Goal: Task Accomplishment & Management: Use online tool/utility

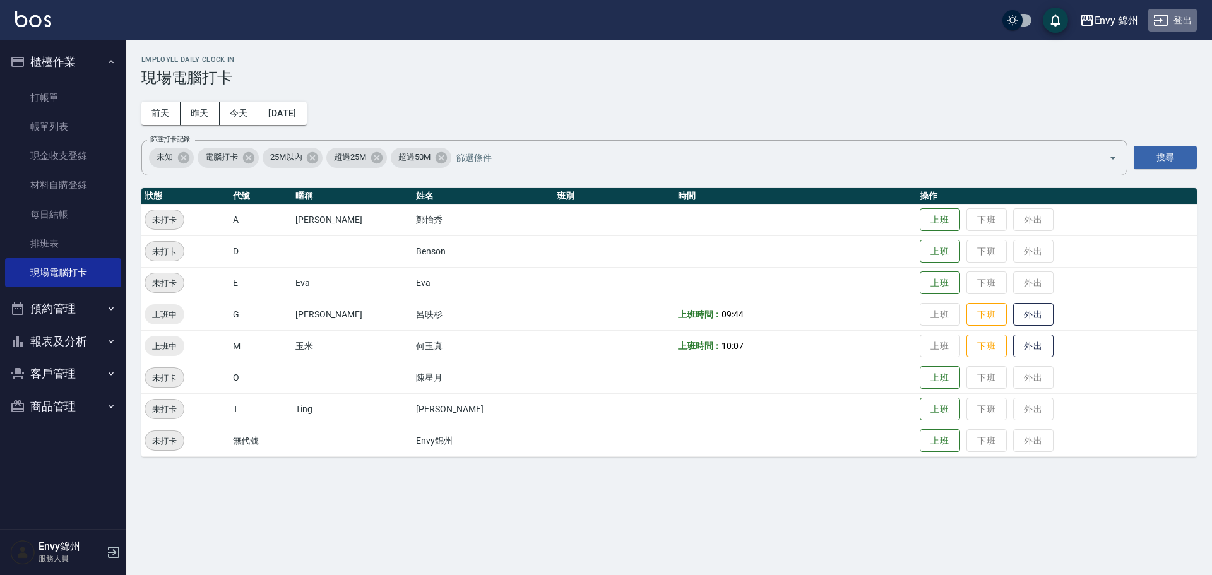
click at [1175, 21] on button "登出" at bounding box center [1172, 20] width 49 height 23
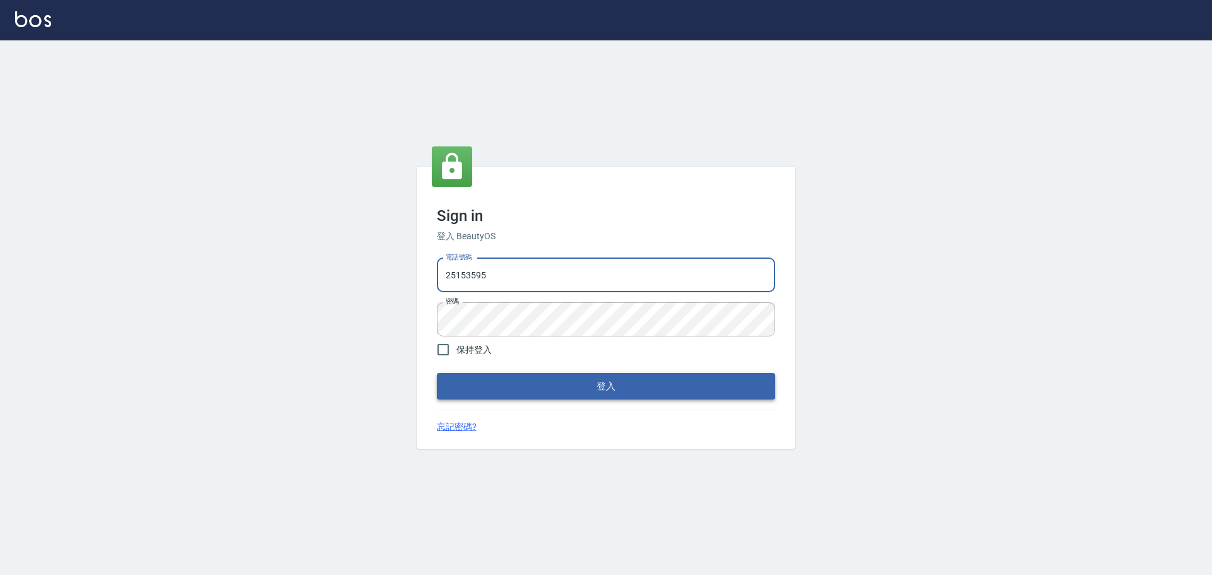
type input "9990001234567"
click at [648, 386] on button "登入" at bounding box center [606, 386] width 338 height 27
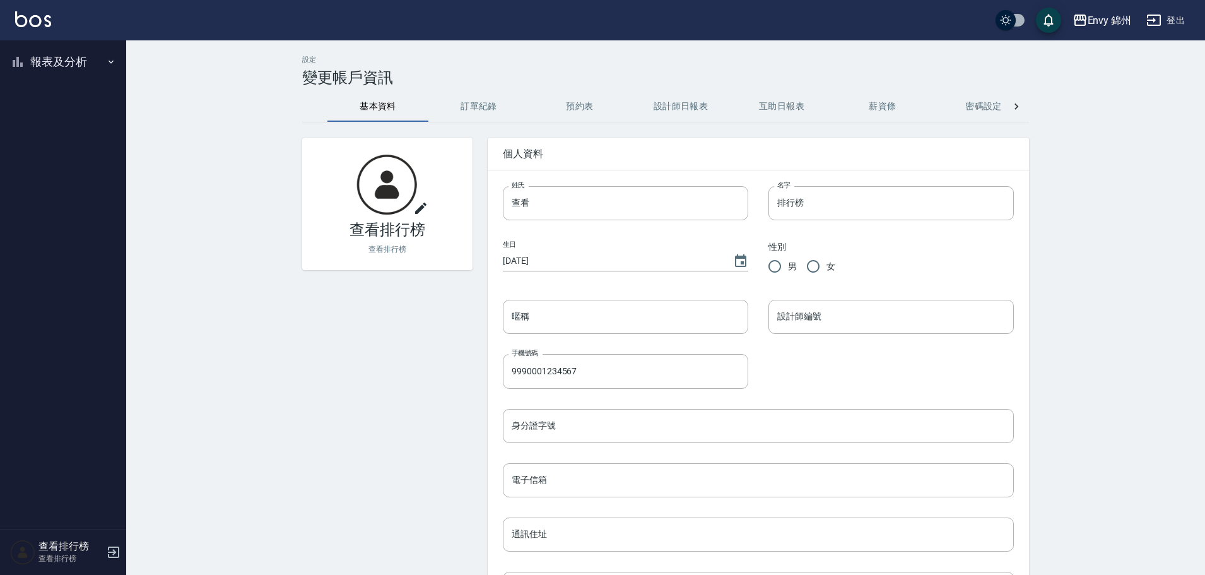
click at [50, 62] on button "報表及分析" at bounding box center [63, 61] width 116 height 33
click at [61, 127] on link "店家排行榜" at bounding box center [63, 126] width 116 height 29
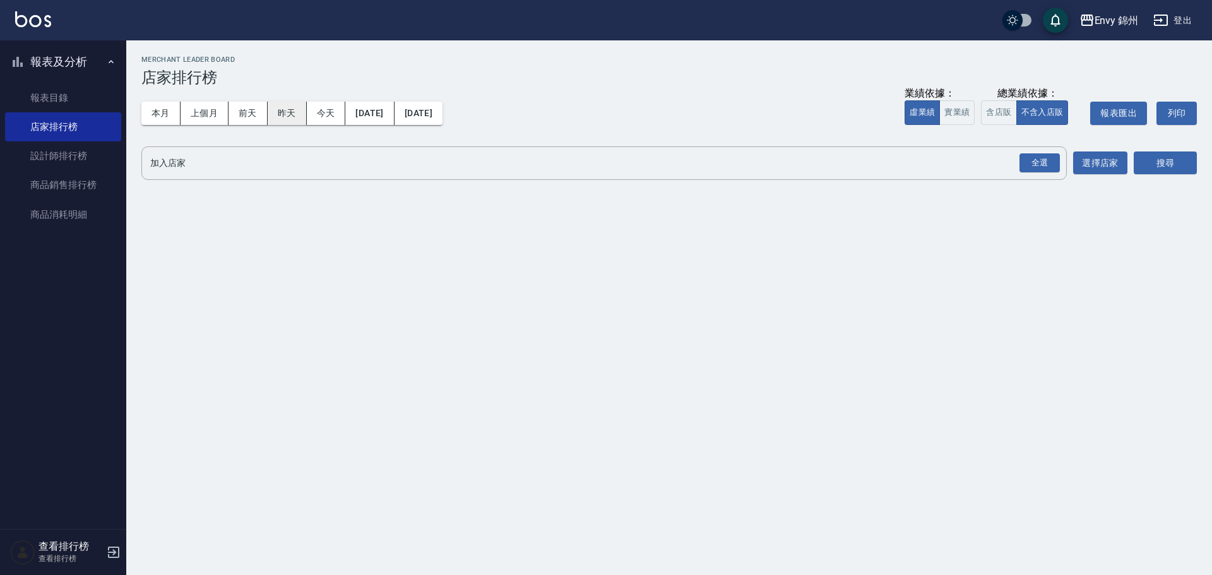
click at [302, 112] on button "昨天" at bounding box center [287, 113] width 39 height 23
click at [1027, 171] on div "全選" at bounding box center [1039, 163] width 40 height 20
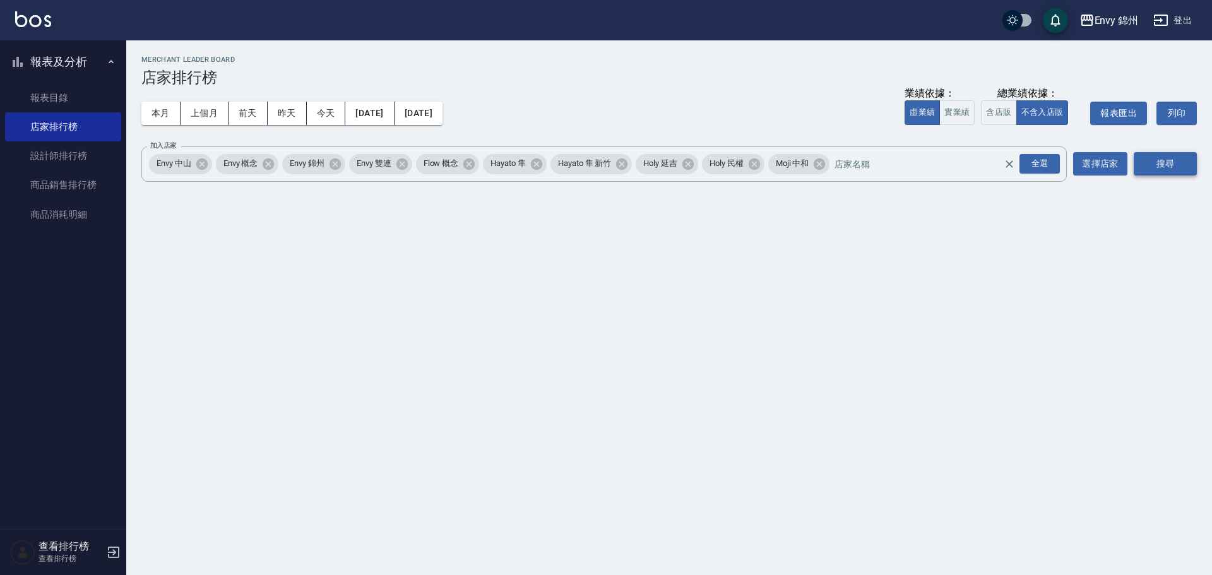
click at [1185, 171] on button "搜尋" at bounding box center [1164, 163] width 63 height 23
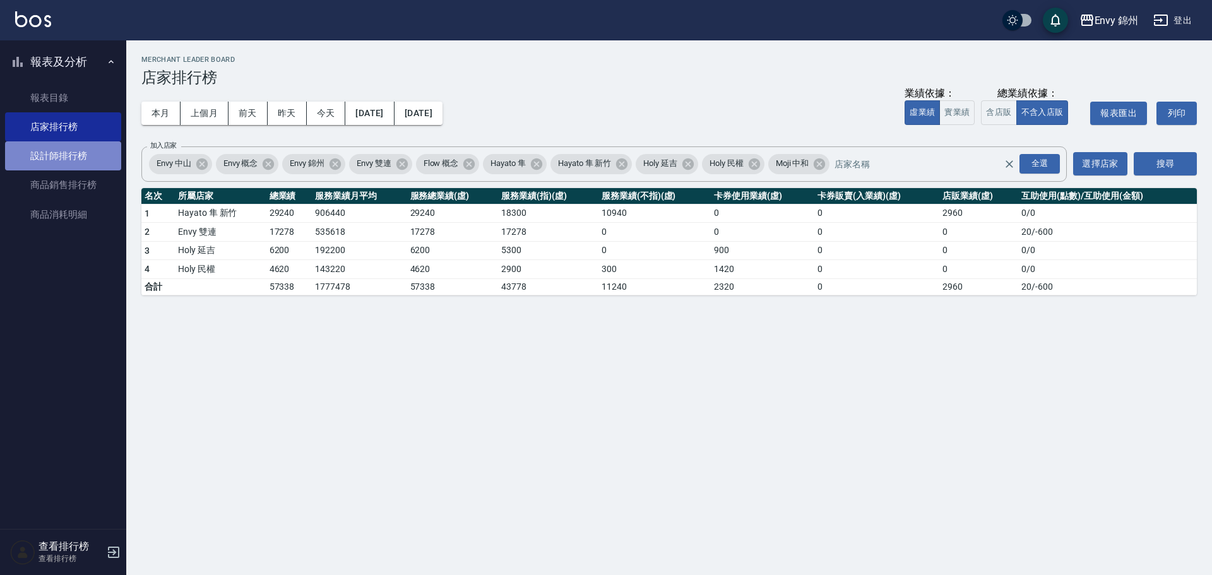
click at [61, 158] on link "設計師排行榜" at bounding box center [63, 155] width 116 height 29
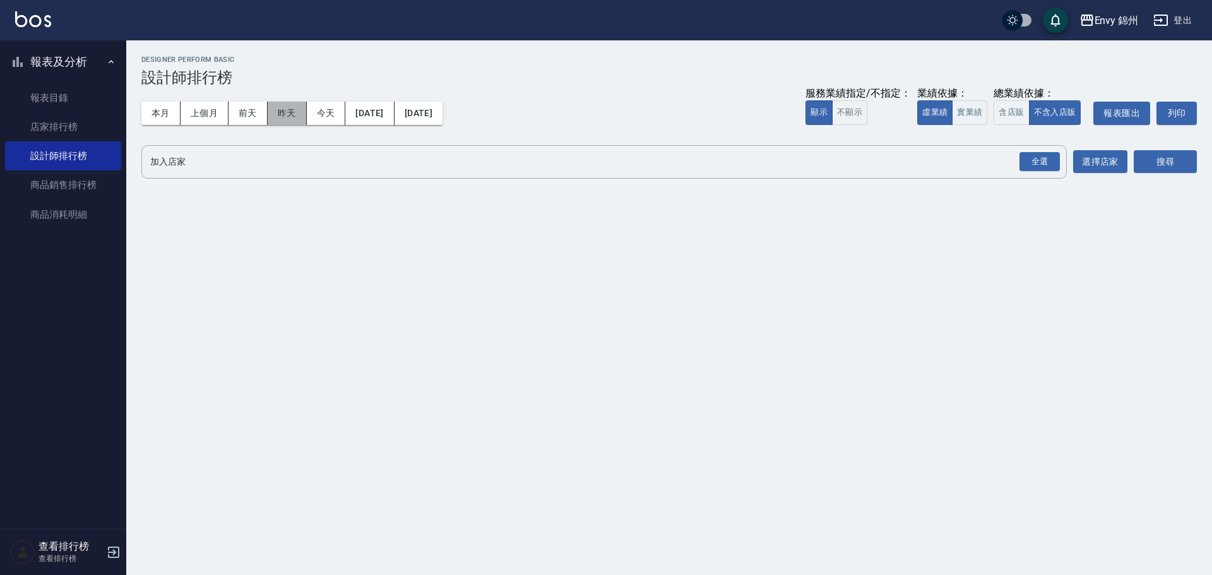
click at [295, 118] on button "昨天" at bounding box center [287, 113] width 39 height 23
click at [1027, 165] on div "全選" at bounding box center [1039, 162] width 40 height 20
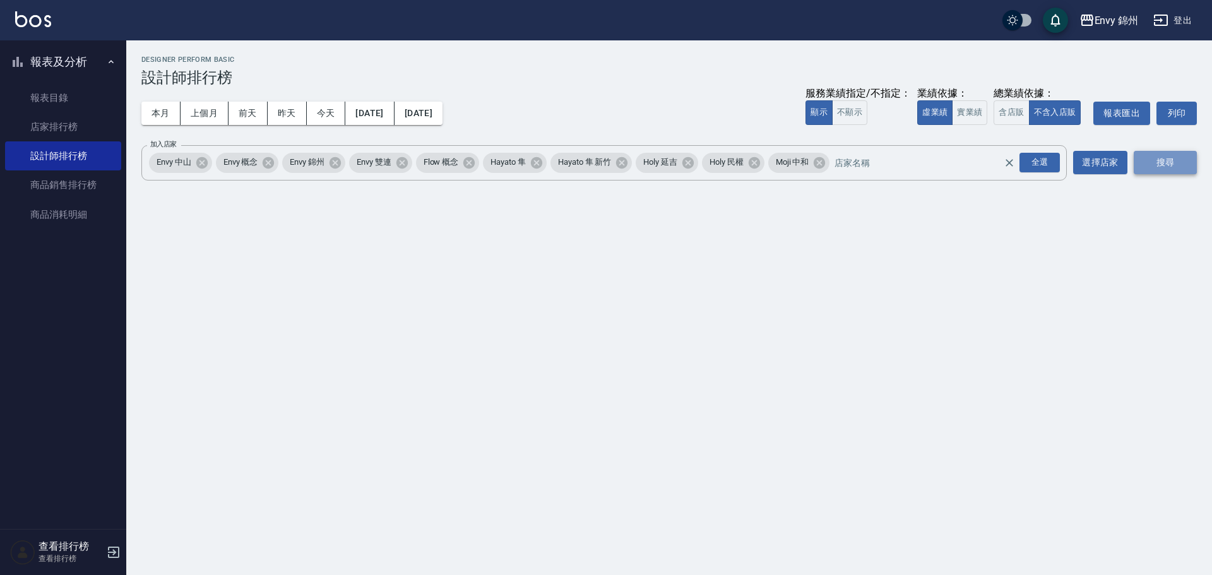
click at [1171, 164] on button "搜尋" at bounding box center [1164, 162] width 63 height 23
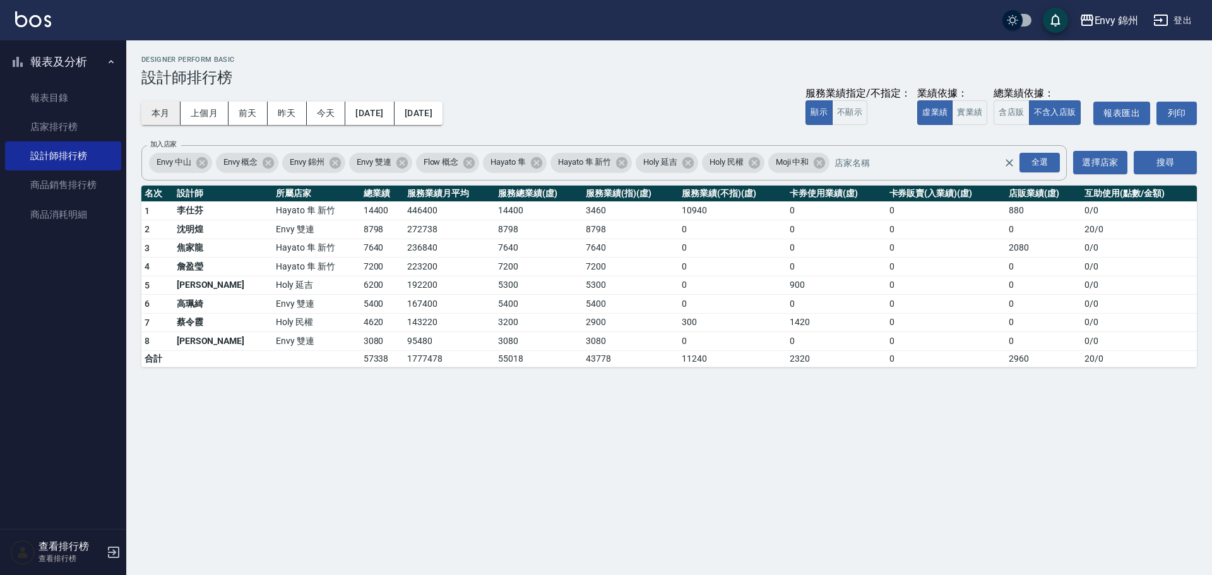
click at [169, 114] on button "本月" at bounding box center [160, 113] width 39 height 23
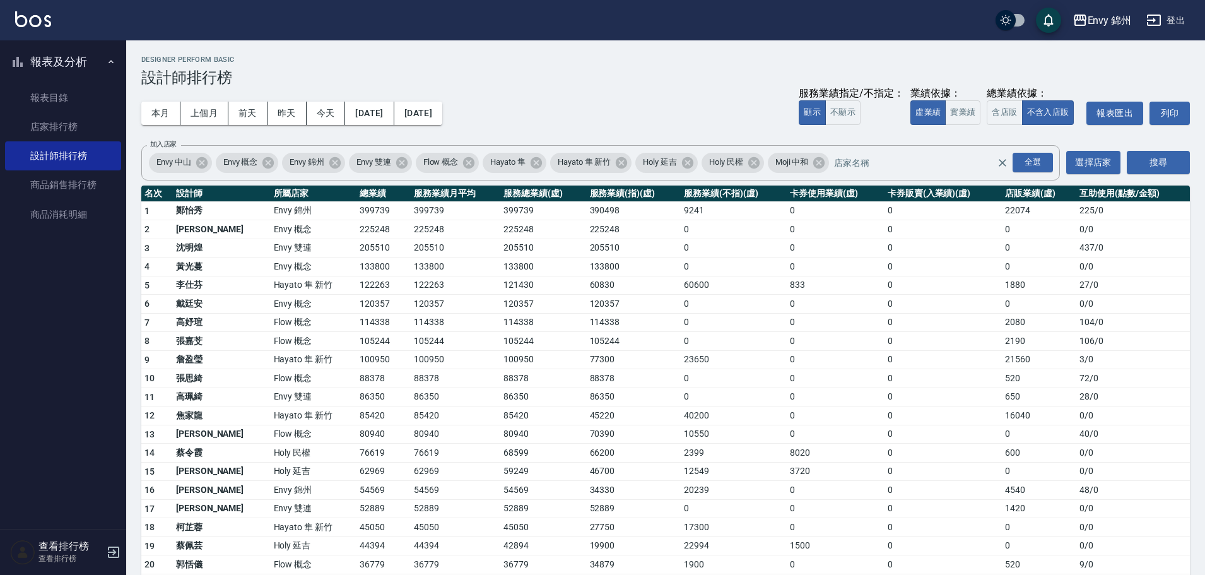
click at [442, 119] on button "[DATE]" at bounding box center [418, 113] width 48 height 23
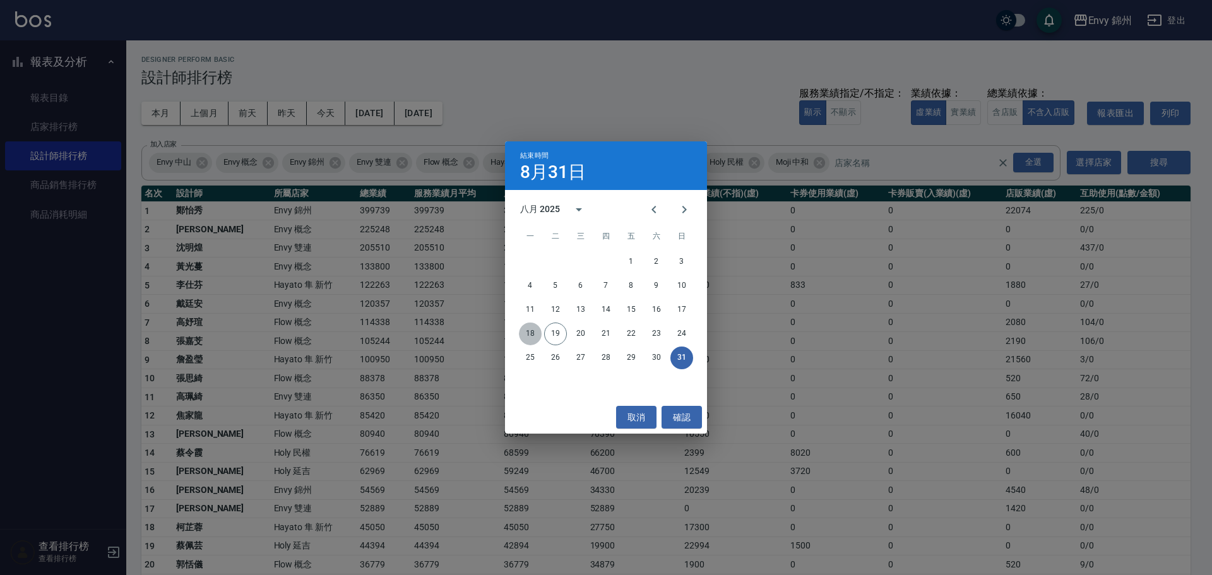
click at [533, 331] on button "18" at bounding box center [530, 333] width 23 height 23
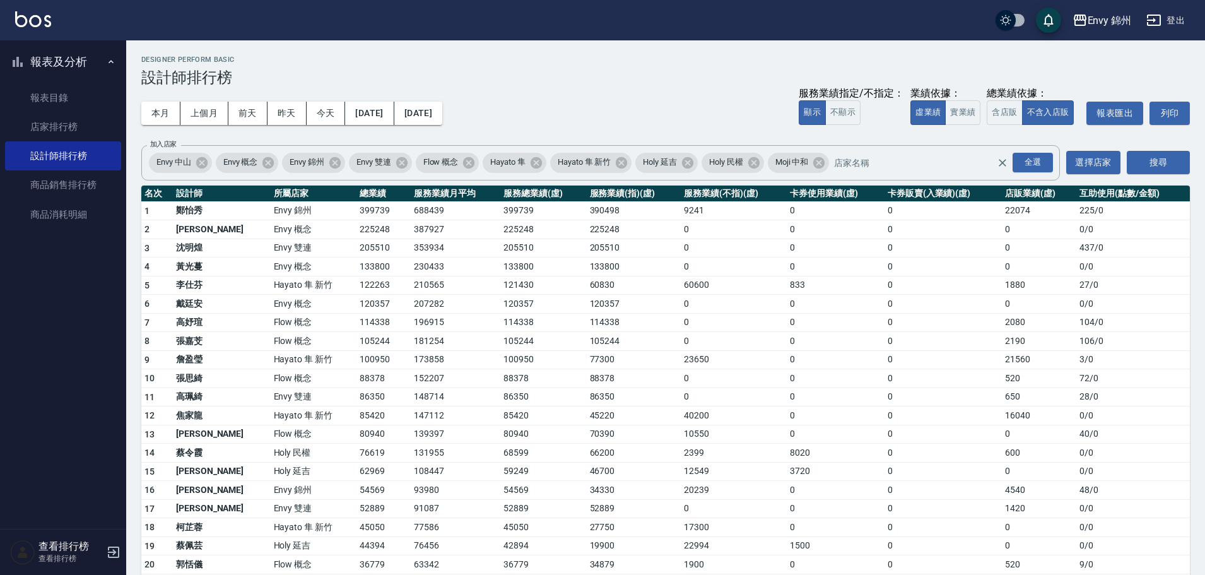
click at [357, 259] on td "133800" at bounding box center [384, 266] width 54 height 19
click at [1177, 22] on button "登出" at bounding box center [1166, 20] width 49 height 23
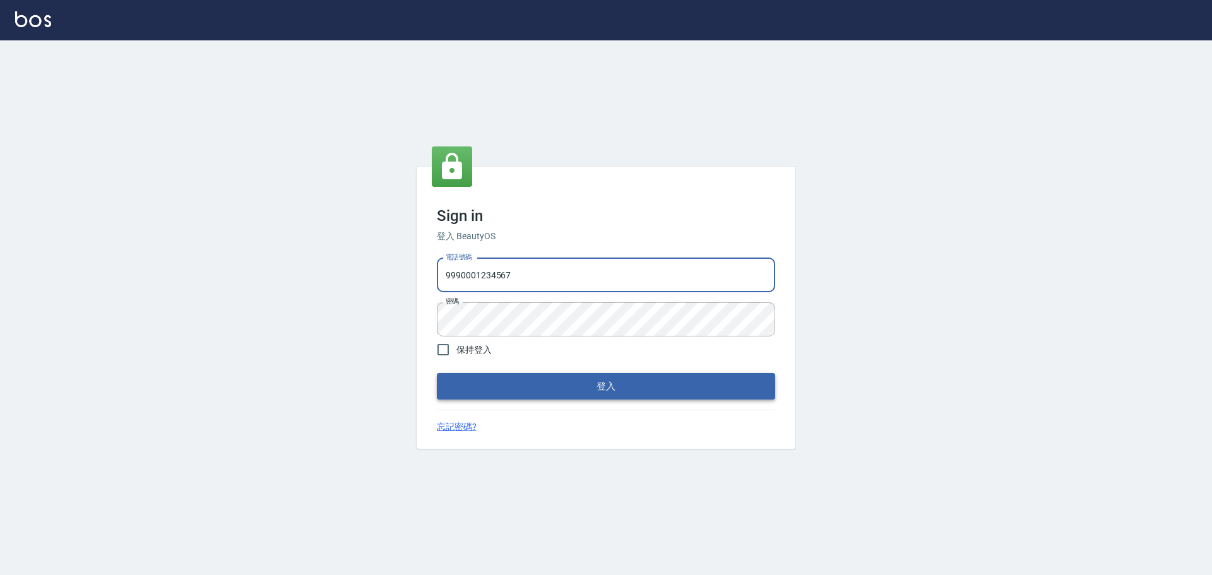
click at [659, 379] on button "登入" at bounding box center [606, 386] width 338 height 27
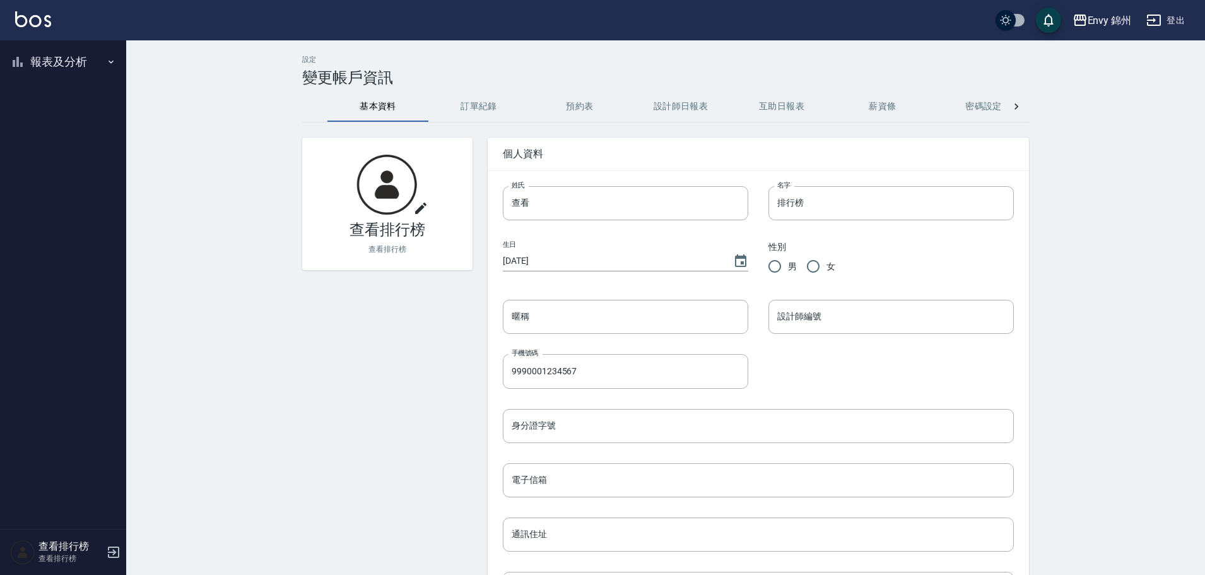
click at [1169, 18] on button "登出" at bounding box center [1166, 20] width 49 height 23
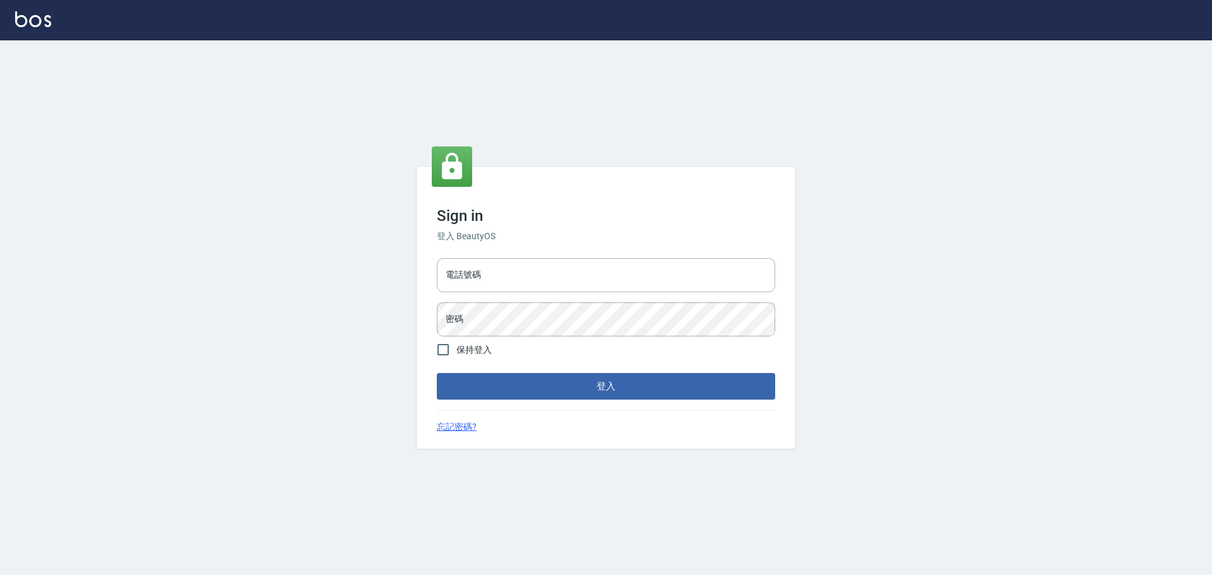
type input "9990001234567"
click at [526, 272] on input "9990001234567" at bounding box center [606, 275] width 338 height 34
drag, startPoint x: 522, startPoint y: 271, endPoint x: 408, endPoint y: 283, distance: 114.9
click at [409, 282] on div "Sign in 登入 BeautyOS 電話號碼 9990001234567 電話號碼 密碼 密碼 保持登入 登入 忘記密碼?" at bounding box center [606, 307] width 1212 height 535
type input "0926144732"
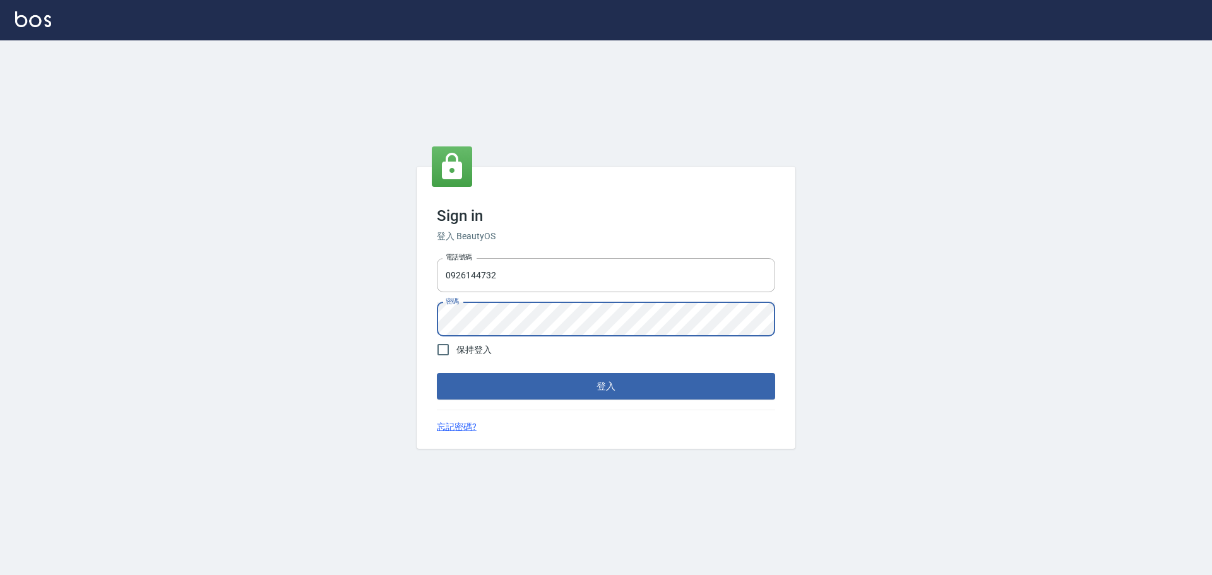
click at [345, 321] on div "Sign in 登入 BeautyOS 電話號碼 0926144732 電話號碼 密碼 密碼 保持登入 登入 忘記密碼?" at bounding box center [606, 307] width 1212 height 535
click at [684, 393] on button "登入" at bounding box center [606, 386] width 338 height 27
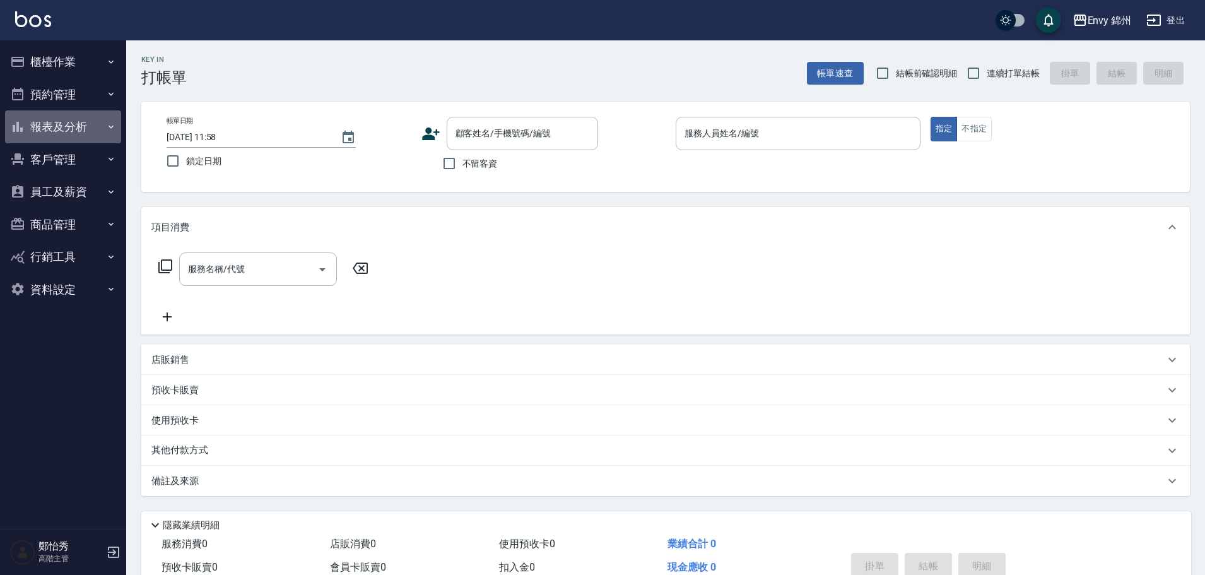
click at [61, 138] on button "報表及分析" at bounding box center [63, 126] width 116 height 33
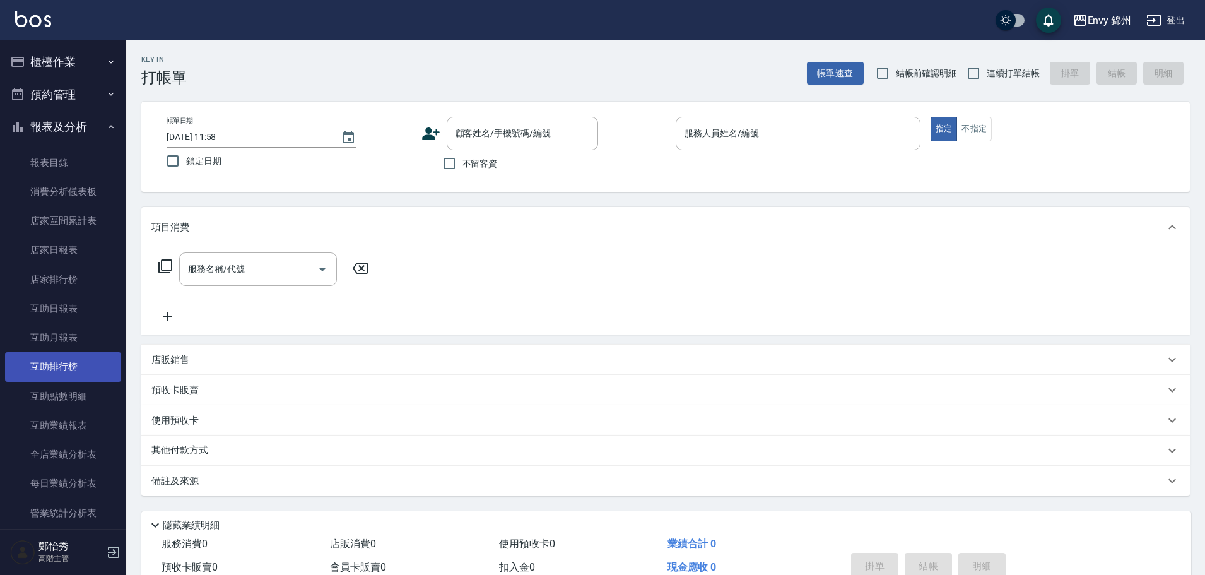
click at [81, 355] on link "互助排行榜" at bounding box center [63, 366] width 116 height 29
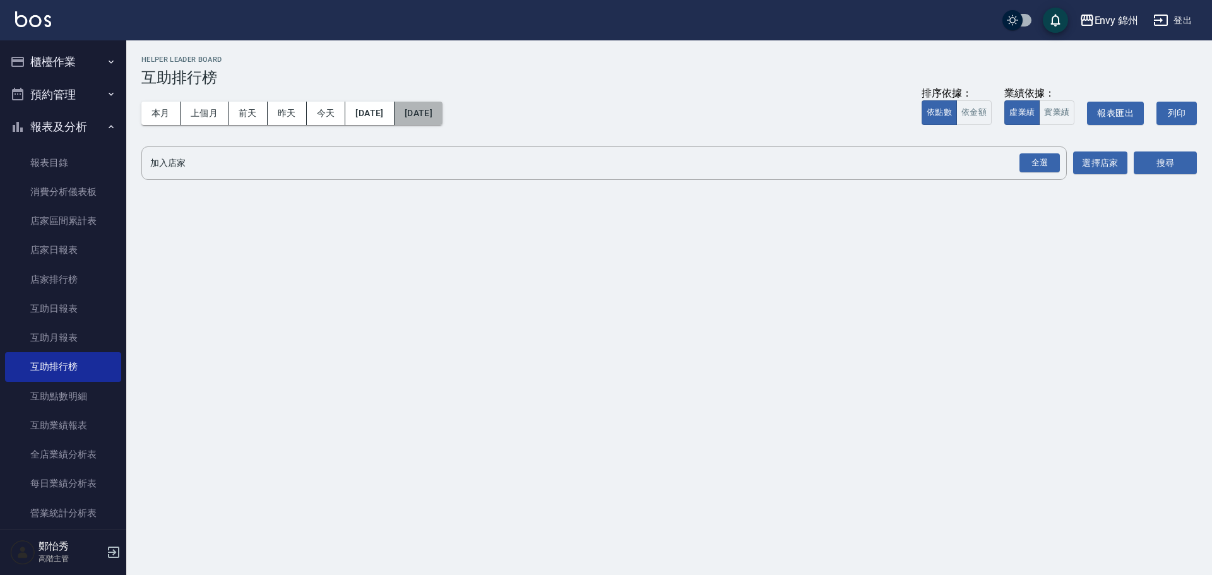
click at [442, 112] on button "[DATE]" at bounding box center [418, 113] width 48 height 23
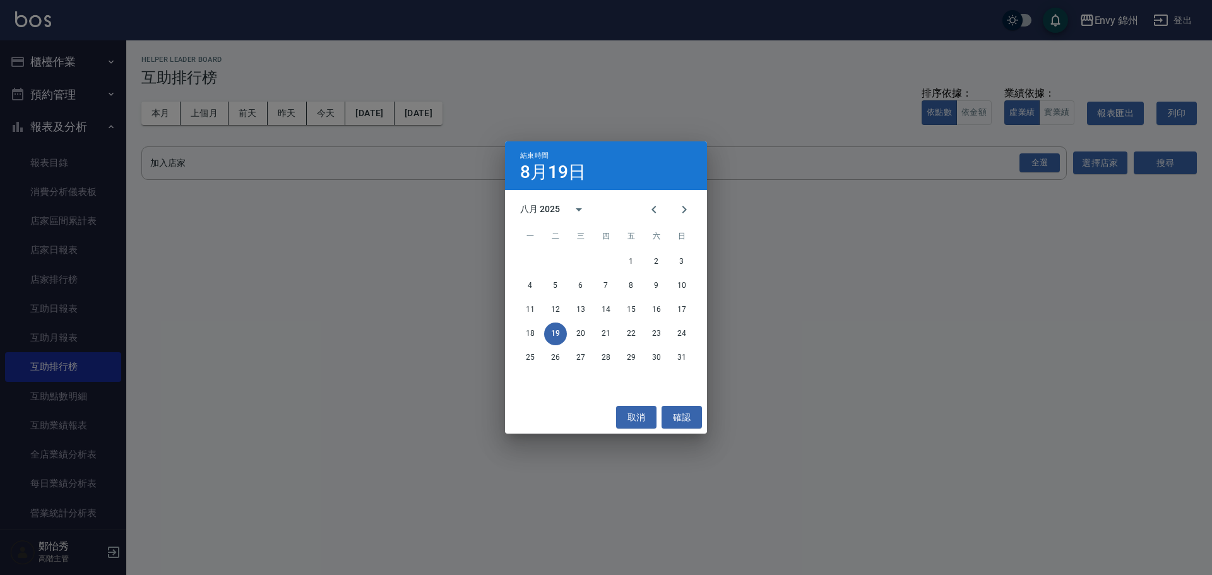
drag, startPoint x: 1012, startPoint y: 169, endPoint x: 1027, endPoint y: 169, distance: 15.8
click at [1014, 169] on div "結束時間 8月19日 八月 2025 一 二 三 四 五 六 日 1 2 3 4 5 6 7 8 9 10 11 12 13 14 15 16 17 18 1…" at bounding box center [606, 287] width 1212 height 575
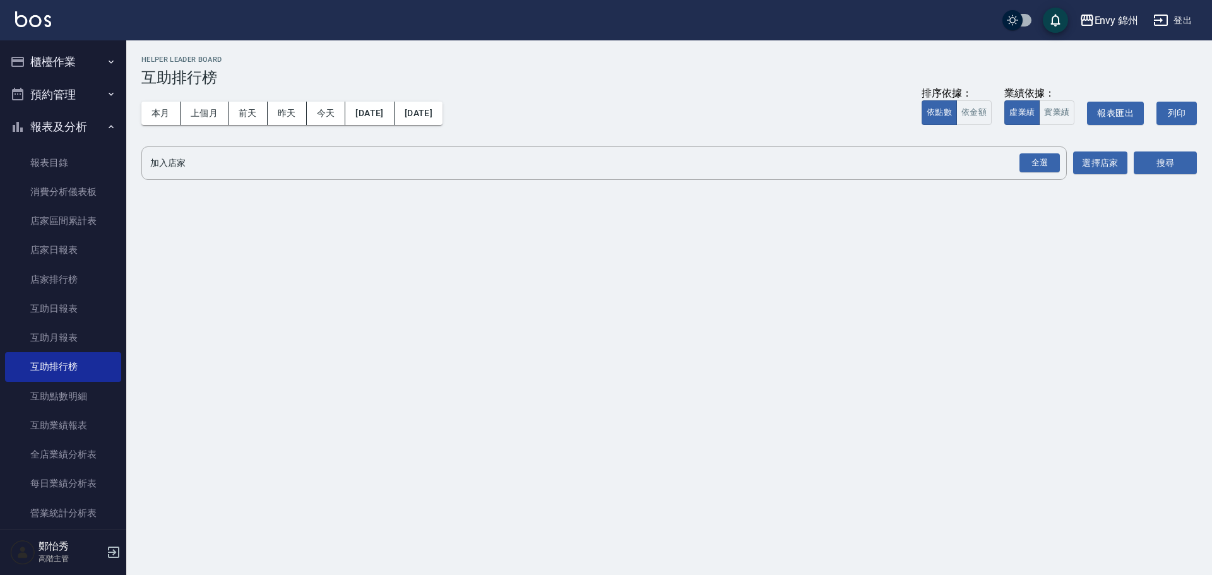
click at [1027, 169] on div "全選" at bounding box center [1039, 163] width 40 height 20
click at [1180, 162] on button "搜尋" at bounding box center [1164, 163] width 63 height 23
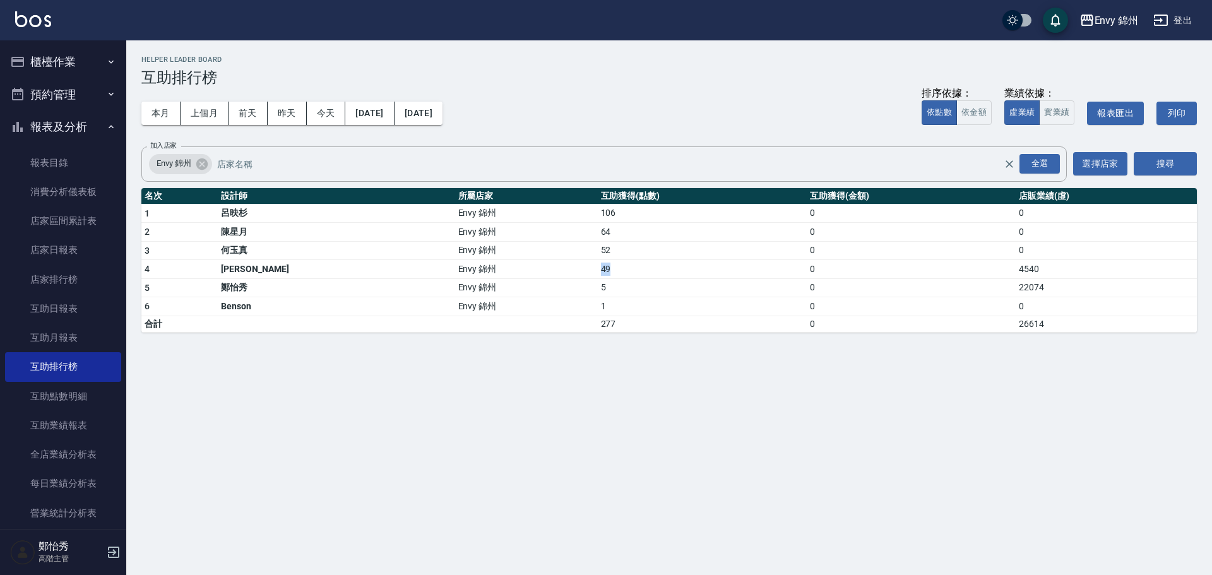
drag, startPoint x: 517, startPoint y: 264, endPoint x: 530, endPoint y: 273, distance: 15.9
click at [530, 273] on tr "4 潘昀廷 Envy 錦州 49 0 4540" at bounding box center [668, 269] width 1055 height 19
drag, startPoint x: 513, startPoint y: 231, endPoint x: 531, endPoint y: 235, distance: 18.8
click at [531, 235] on tr "2 陳星月 Envy 錦州 64 0 0" at bounding box center [668, 232] width 1055 height 19
drag, startPoint x: 517, startPoint y: 249, endPoint x: 533, endPoint y: 253, distance: 16.8
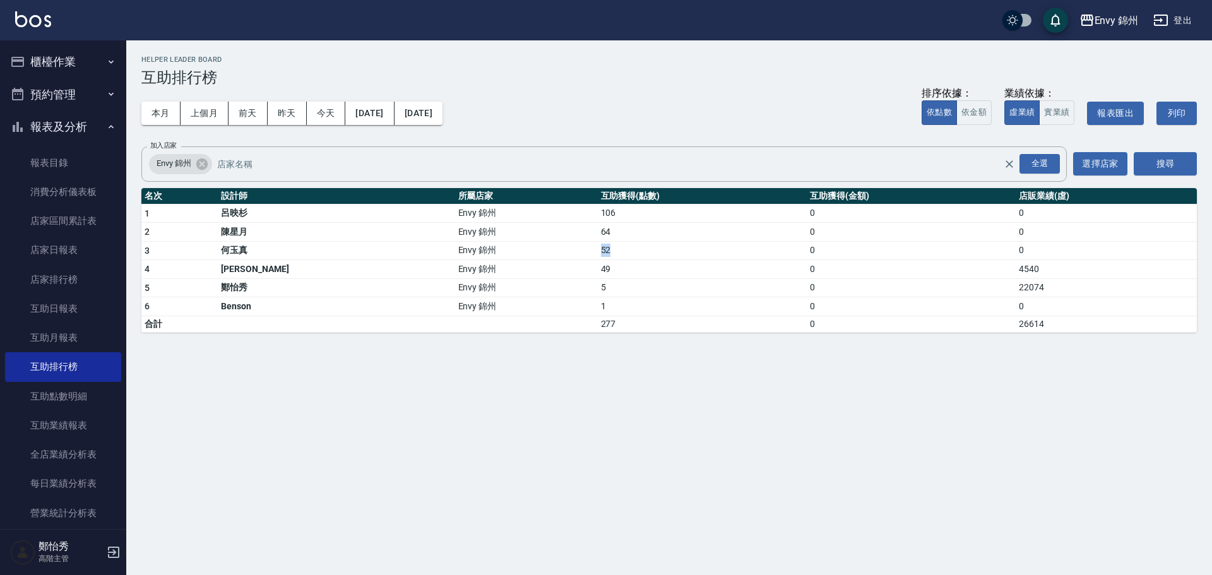
click at [533, 253] on tr "3 何玉真 Envy 錦州 52 0 0" at bounding box center [668, 250] width 1055 height 19
drag, startPoint x: 518, startPoint y: 276, endPoint x: 539, endPoint y: 282, distance: 21.6
click at [539, 282] on tbody "1 呂映杉 Envy 錦州 106 0 0 2 陳星月 Envy 錦州 64 0 0 3 何玉真 Envy 錦州 52 0 0 4 潘昀廷 Envy 錦州 4…" at bounding box center [668, 268] width 1055 height 128
drag, startPoint x: 651, startPoint y: 360, endPoint x: 624, endPoint y: 376, distance: 31.6
click at [652, 360] on div "Envy 錦州 2025-08-01 - 2025-08-19 互助排行榜 列印時間： 2025-08-19-11:58 Helper Leader Boar…" at bounding box center [606, 287] width 1212 height 575
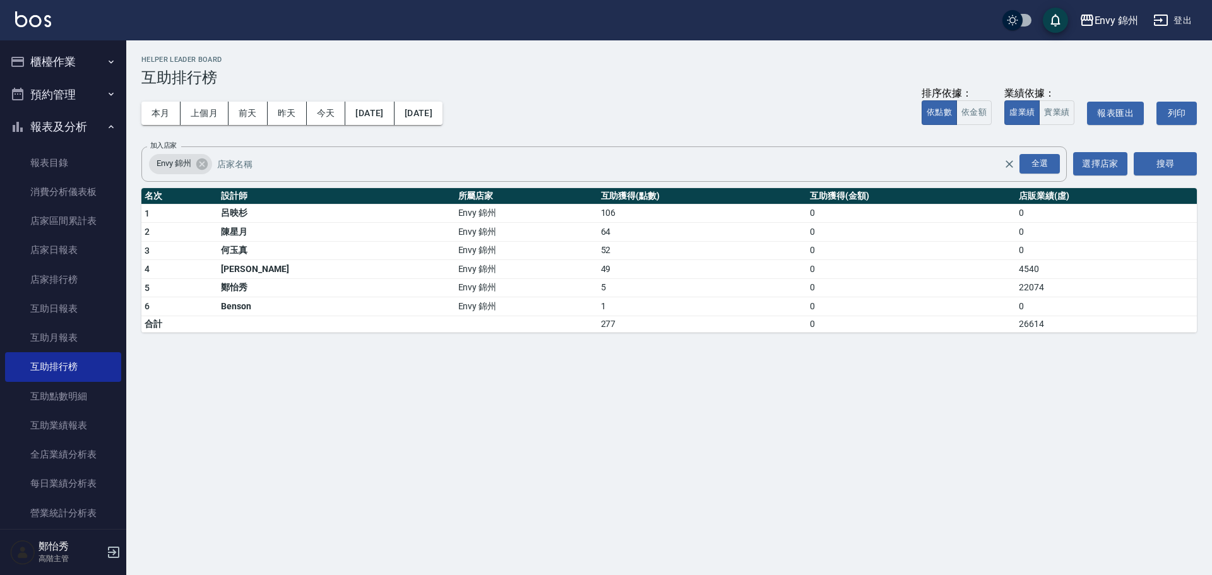
click at [1176, 23] on button "登出" at bounding box center [1172, 20] width 49 height 23
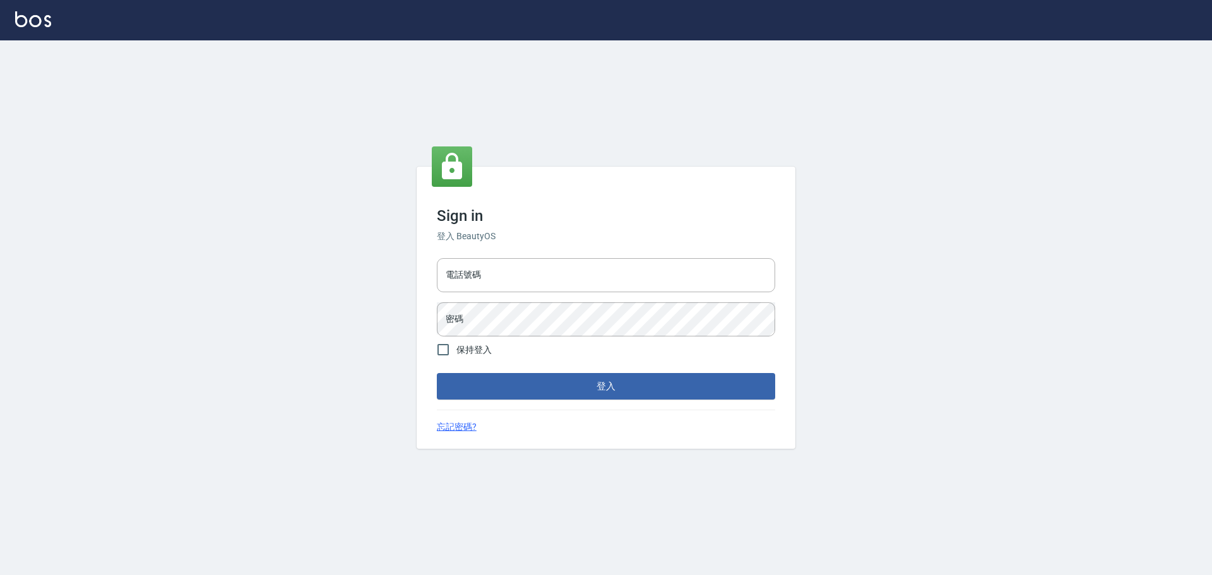
type input "9990001234567"
drag, startPoint x: 0, startPoint y: 0, endPoint x: 577, endPoint y: 275, distance: 639.4
click at [577, 275] on input "9990001234567" at bounding box center [606, 275] width 338 height 34
type input "25153595"
click at [613, 385] on button "登入" at bounding box center [606, 386] width 338 height 27
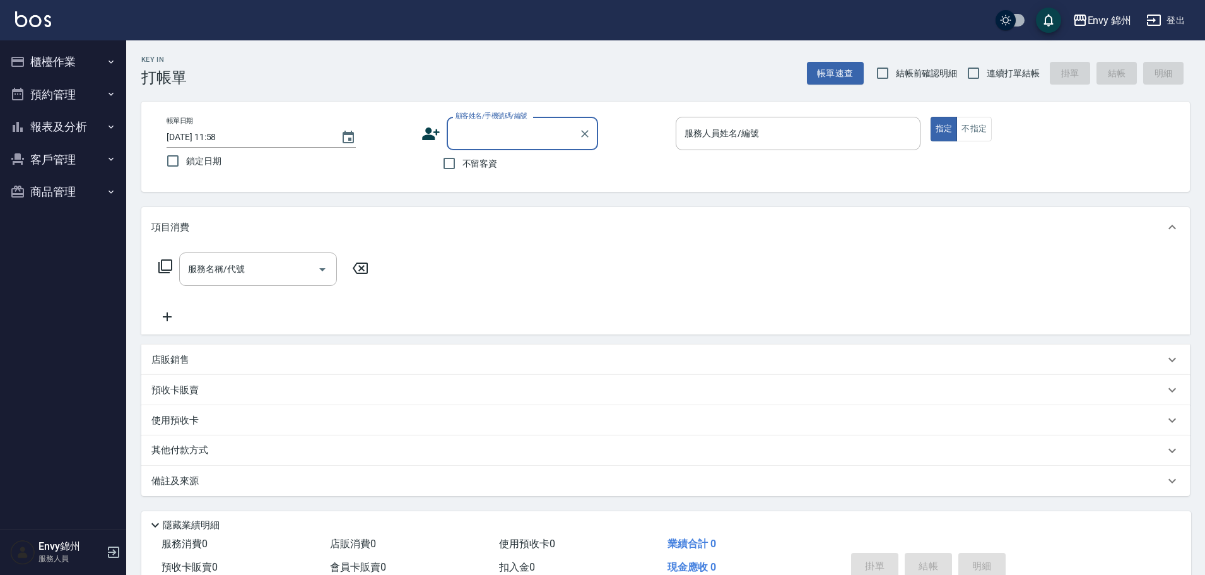
click at [57, 64] on button "櫃檯作業" at bounding box center [63, 61] width 116 height 33
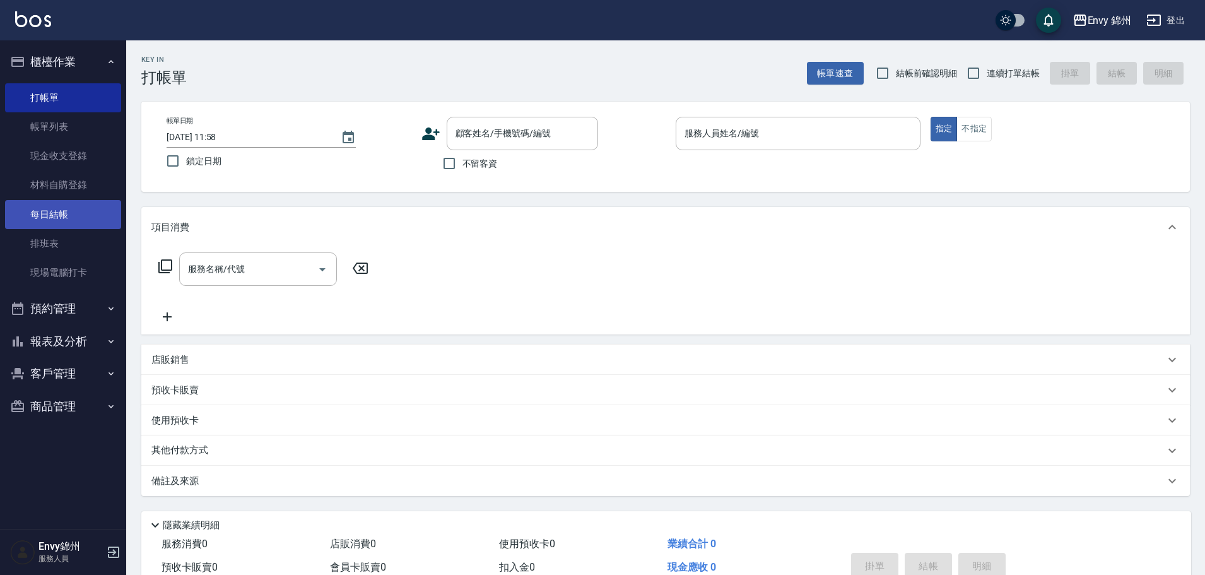
click at [89, 213] on link "每日結帳" at bounding box center [63, 214] width 116 height 29
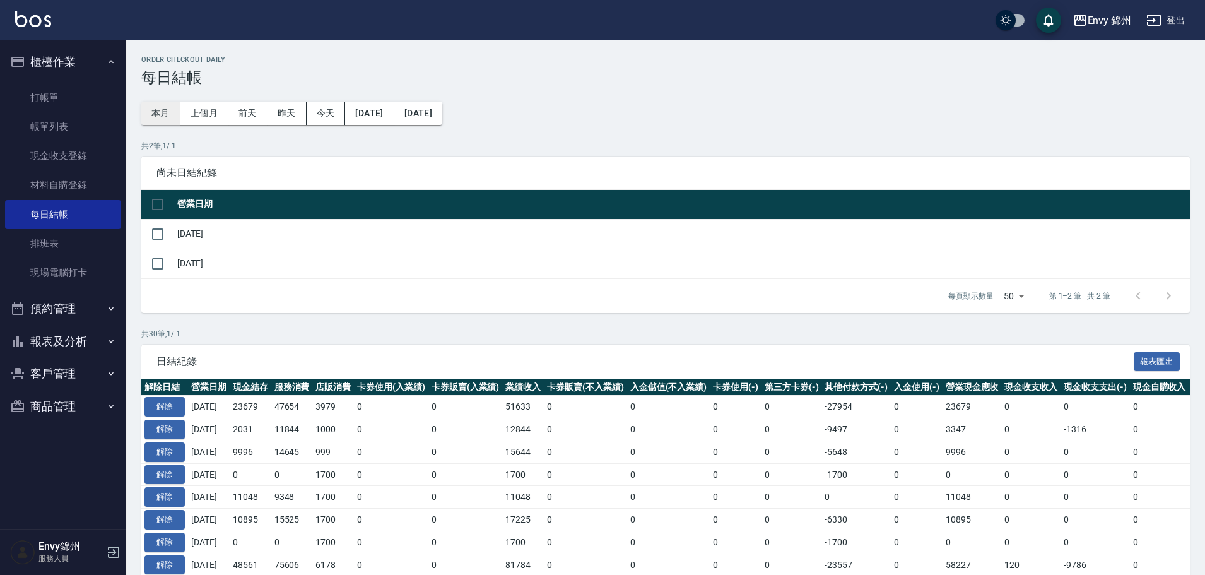
click at [150, 102] on button "本月" at bounding box center [160, 113] width 39 height 23
click at [158, 234] on input "checkbox" at bounding box center [158, 234] width 27 height 27
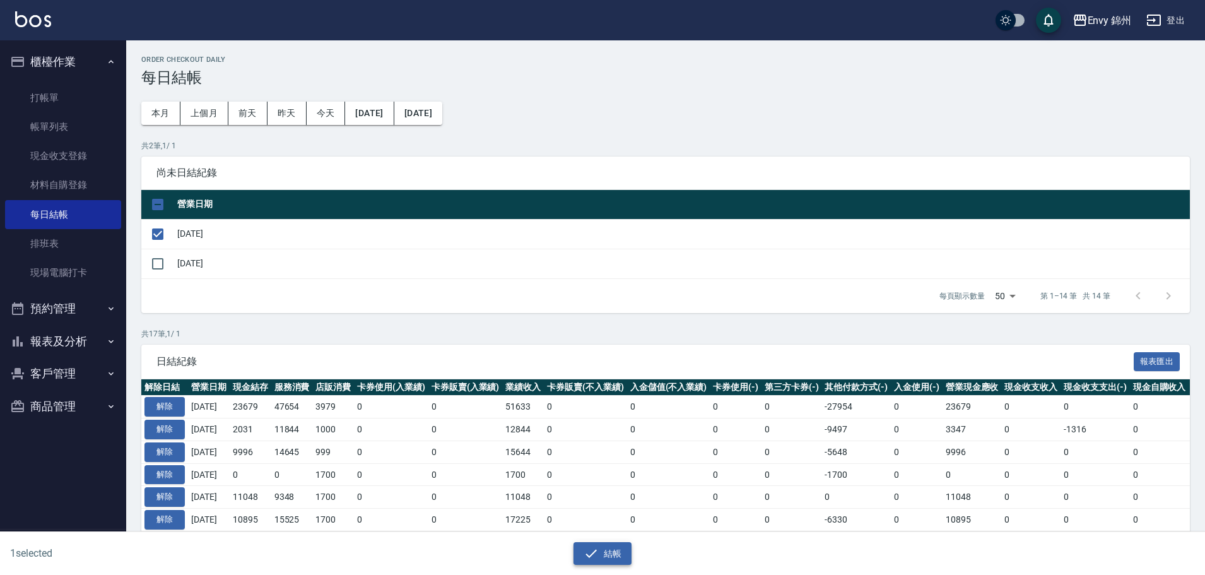
click at [589, 567] on div "1 selected 結帳" at bounding box center [602, 554] width 1205 height 44
click at [604, 552] on button "結帳" at bounding box center [603, 553] width 59 height 23
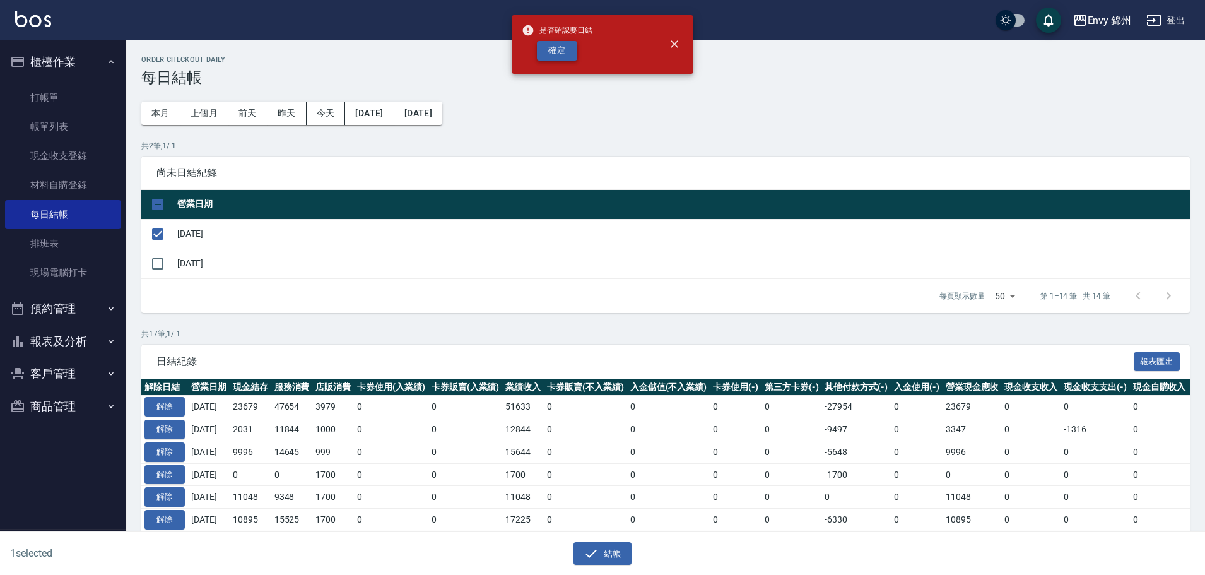
click at [560, 57] on button "確定" at bounding box center [557, 51] width 40 height 20
checkbox input "false"
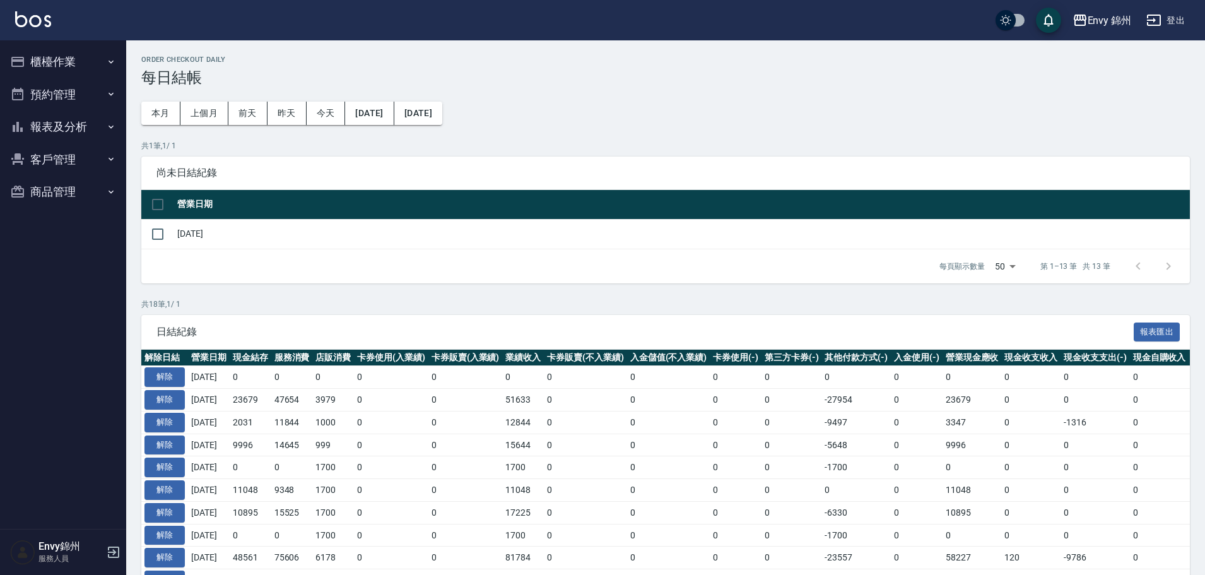
click at [385, 114] on button "[DATE]" at bounding box center [369, 113] width 49 height 23
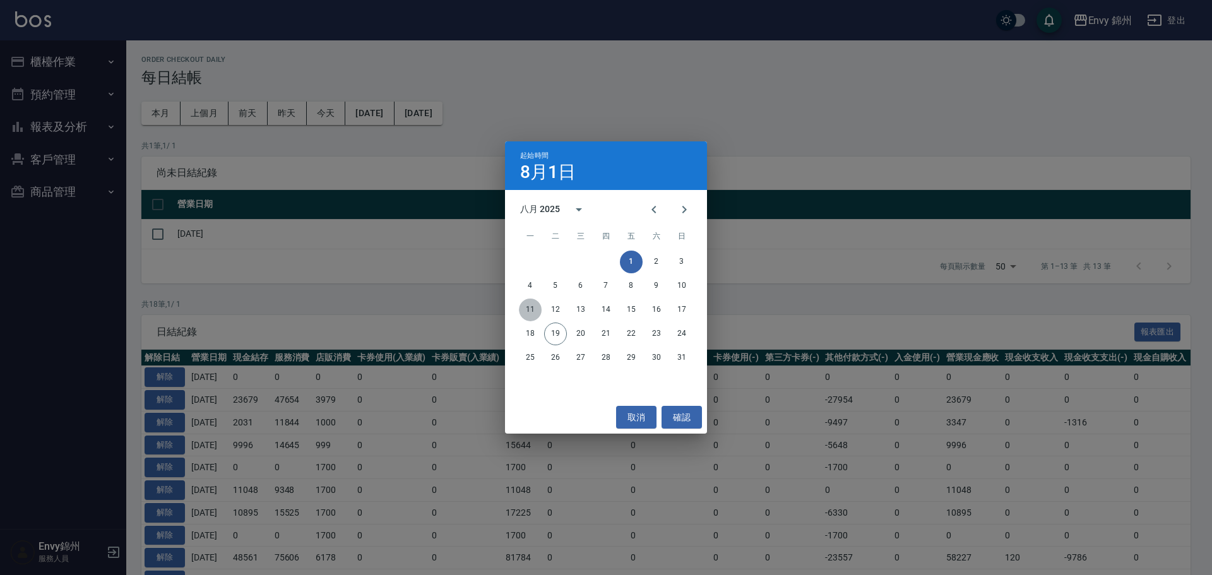
click at [526, 309] on button "11" at bounding box center [530, 310] width 23 height 23
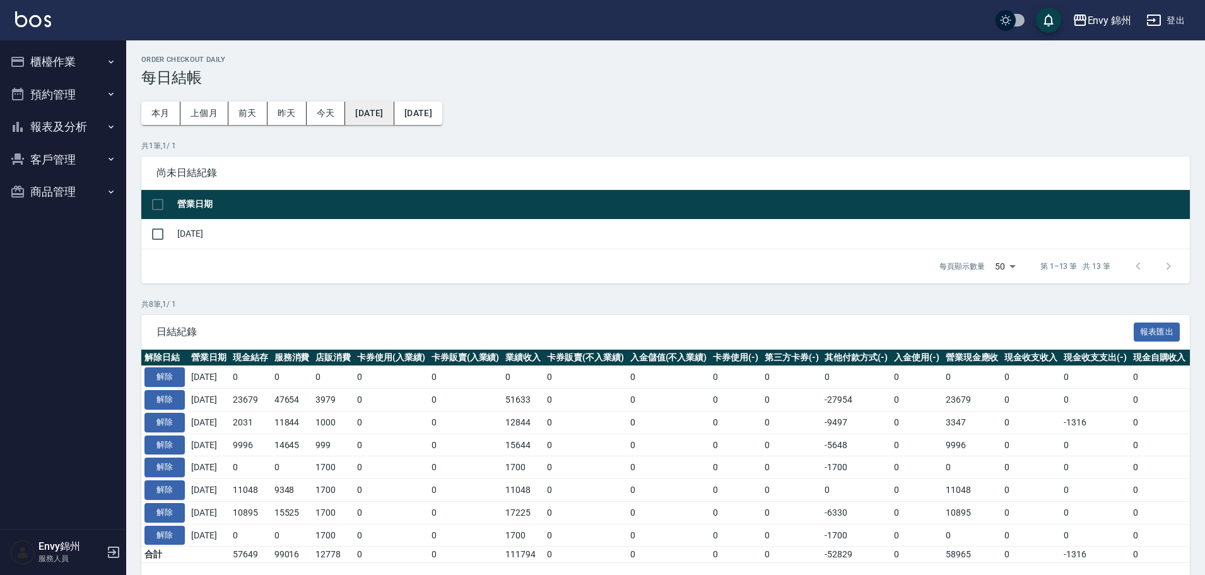
drag, startPoint x: 367, startPoint y: 106, endPoint x: 382, endPoint y: 113, distance: 16.7
click at [382, 113] on button "[DATE]" at bounding box center [369, 113] width 49 height 23
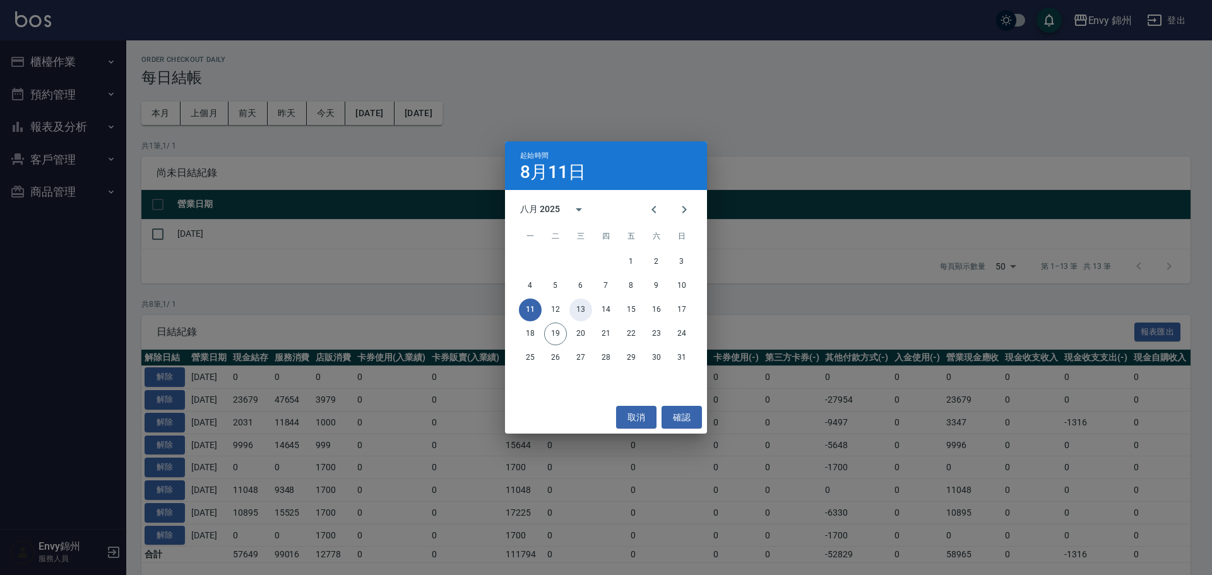
drag, startPoint x: 586, startPoint y: 310, endPoint x: 579, endPoint y: 292, distance: 20.4
click at [589, 310] on button "13" at bounding box center [580, 310] width 23 height 23
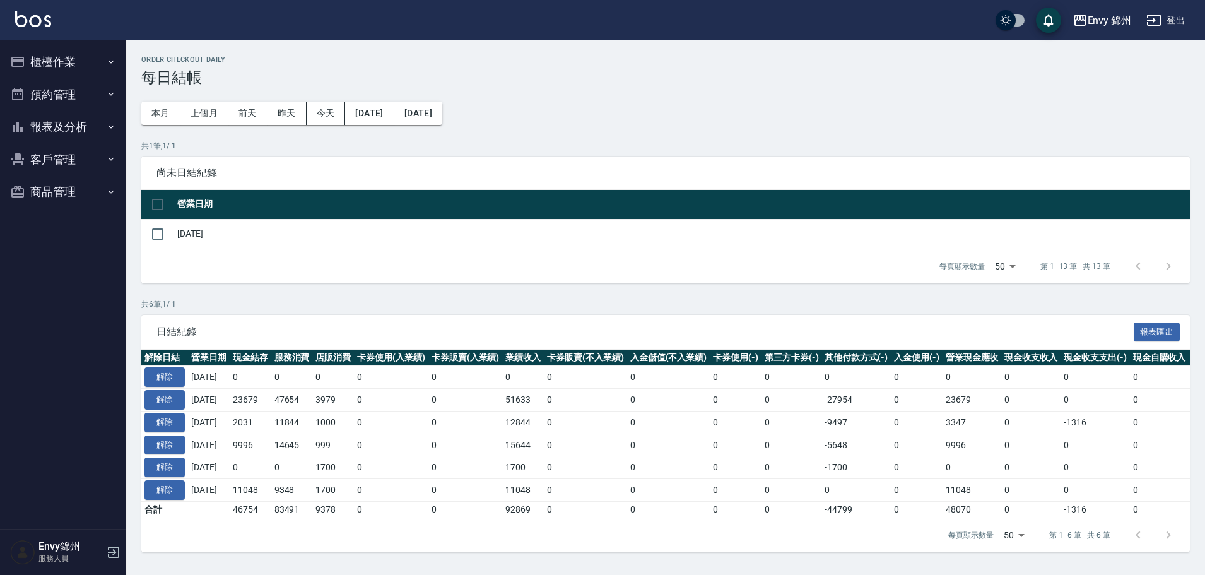
click at [442, 109] on button "[DATE]" at bounding box center [418, 113] width 48 height 23
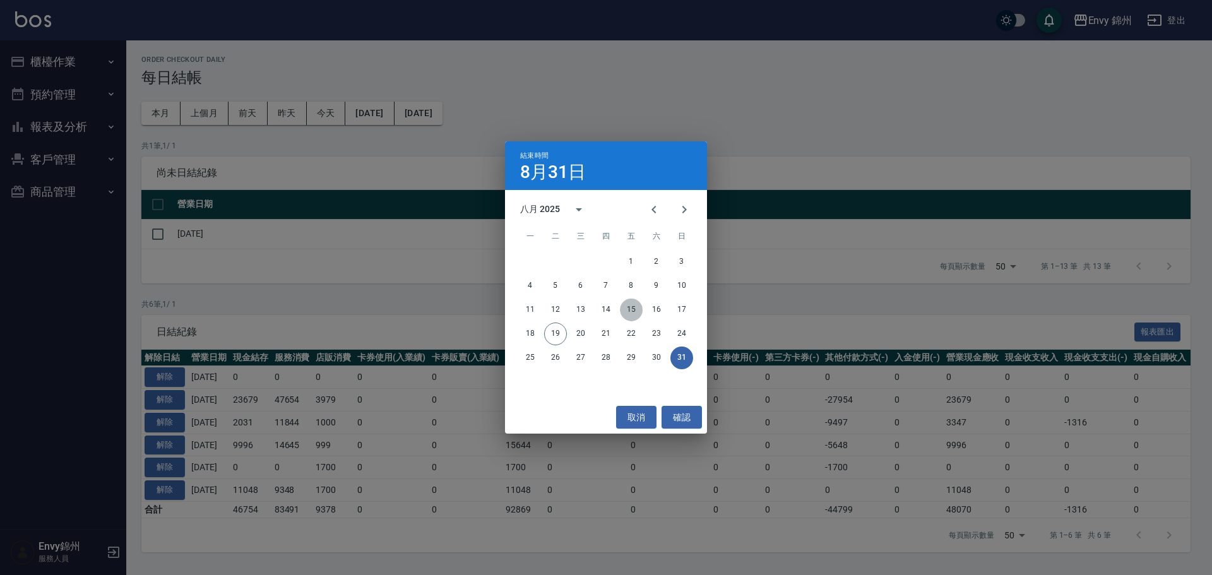
click at [635, 306] on button "15" at bounding box center [631, 310] width 23 height 23
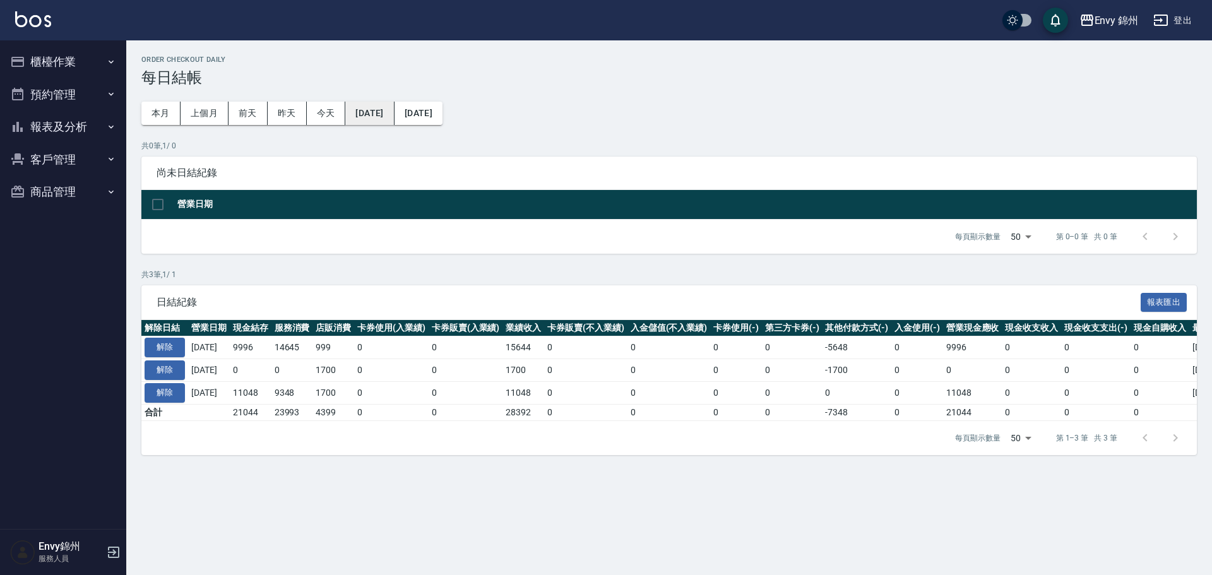
click at [367, 106] on button "[DATE]" at bounding box center [369, 113] width 49 height 23
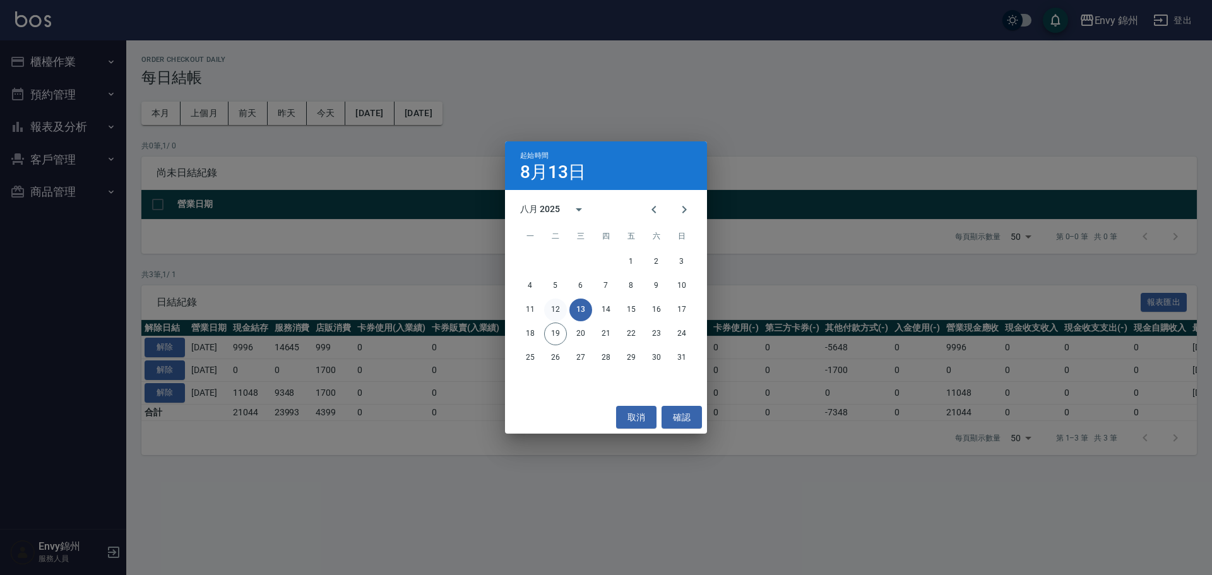
click at [546, 303] on button "12" at bounding box center [555, 310] width 23 height 23
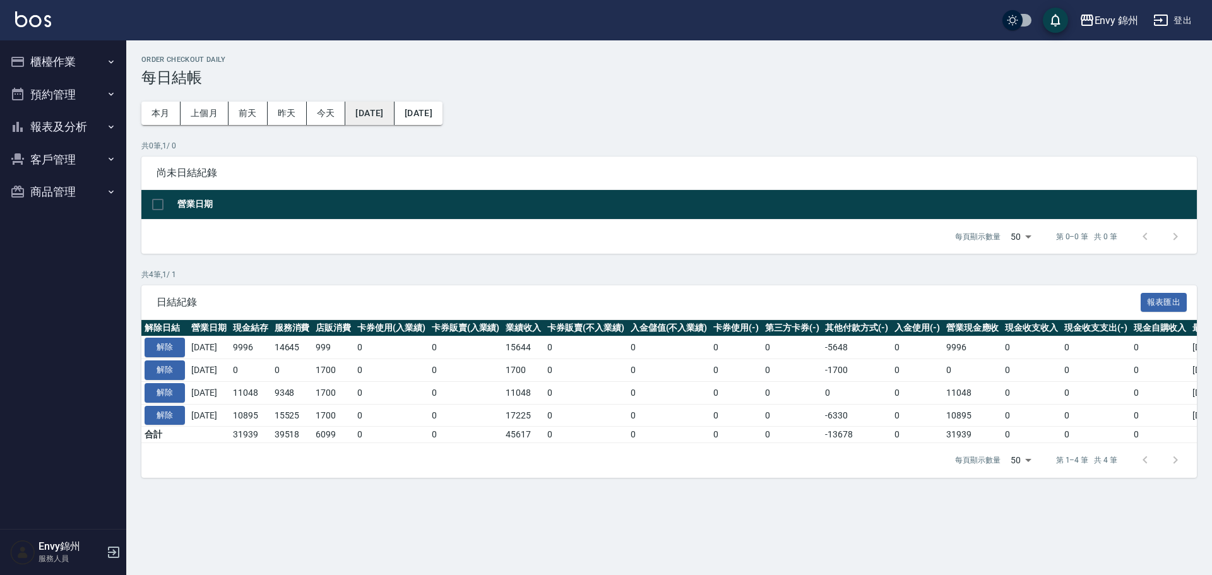
click at [394, 108] on button "[DATE]" at bounding box center [369, 113] width 49 height 23
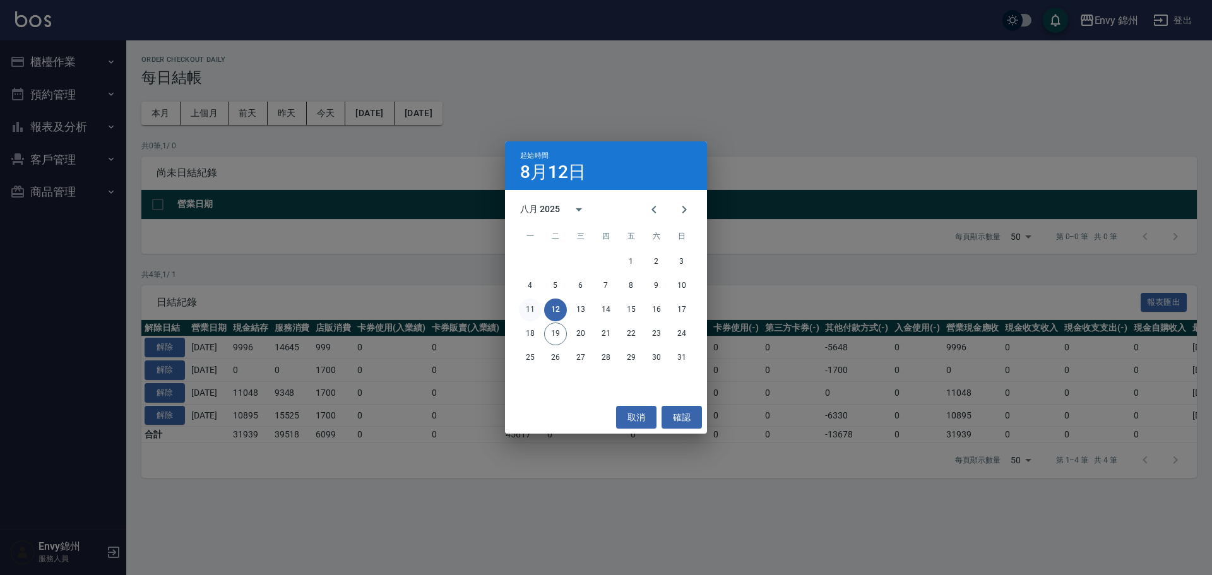
click at [531, 308] on button "11" at bounding box center [530, 310] width 23 height 23
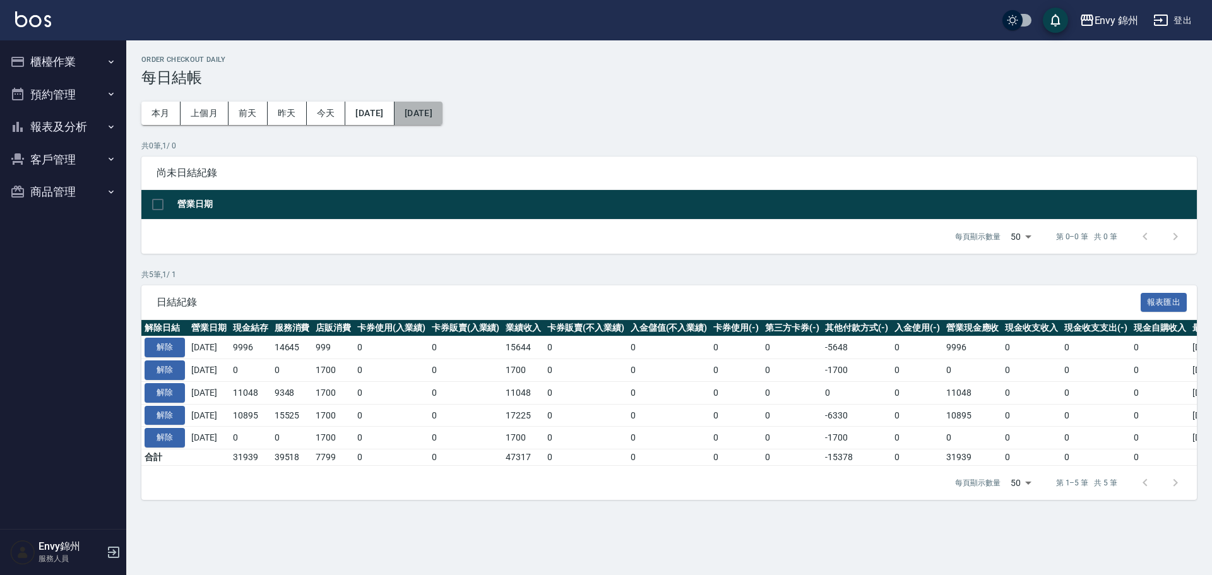
click at [442, 113] on button "[DATE]" at bounding box center [418, 113] width 48 height 23
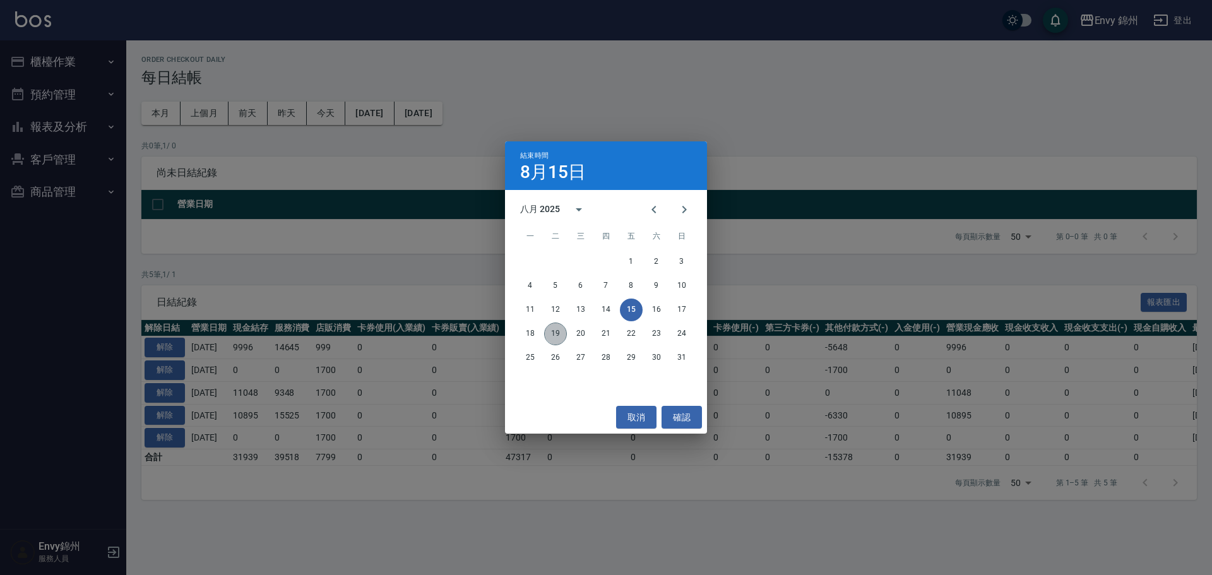
click at [552, 336] on button "19" at bounding box center [555, 333] width 23 height 23
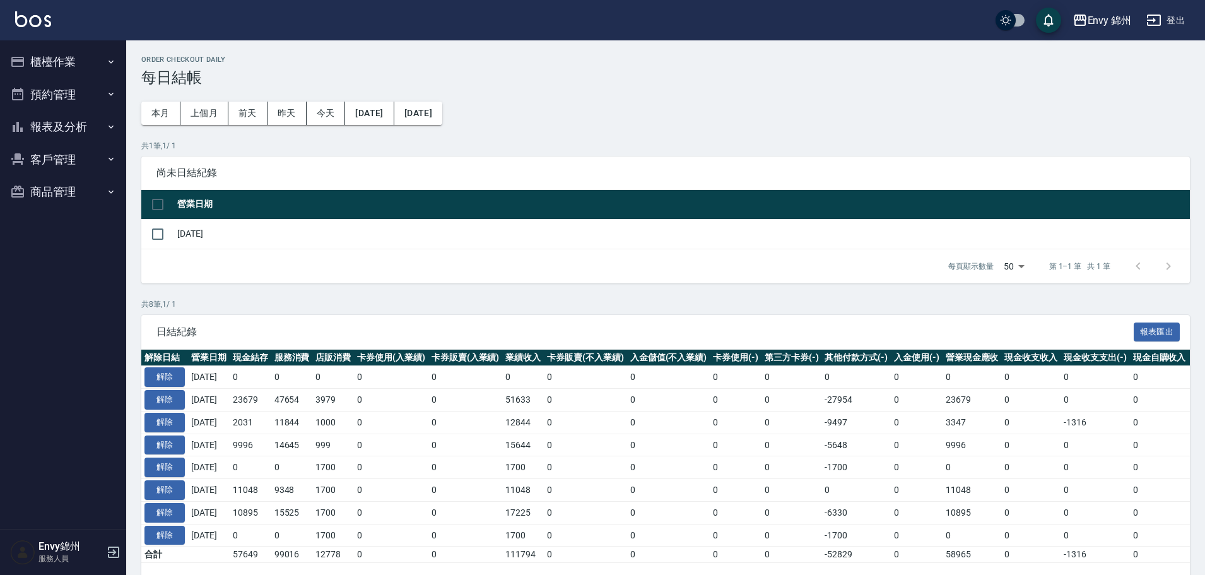
scroll to position [47, 0]
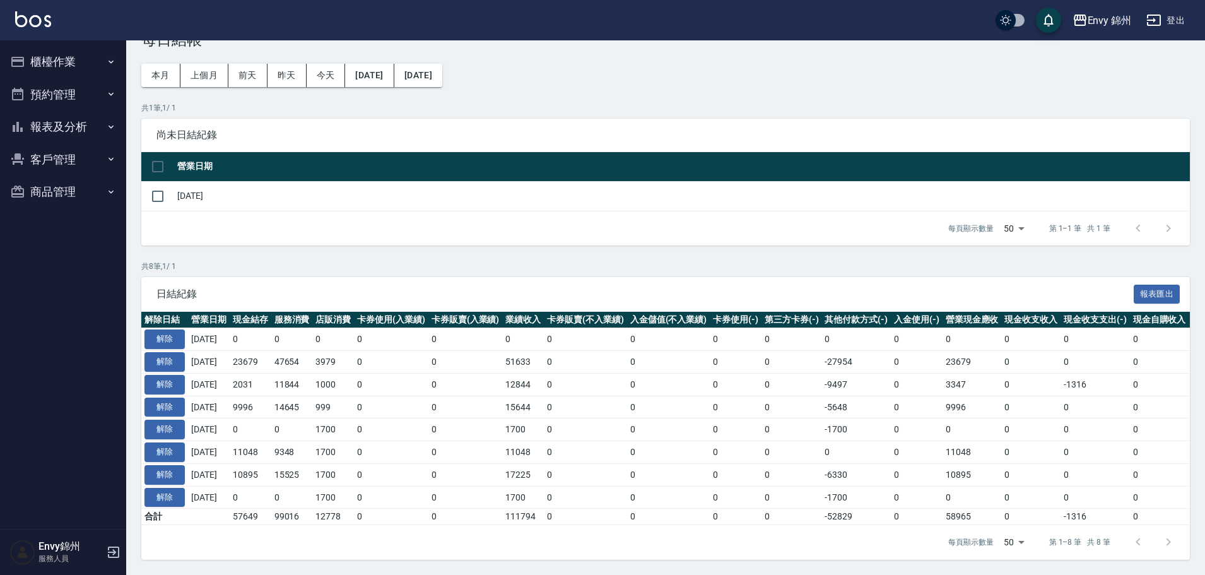
click at [51, 71] on button "櫃檯作業" at bounding box center [63, 61] width 116 height 33
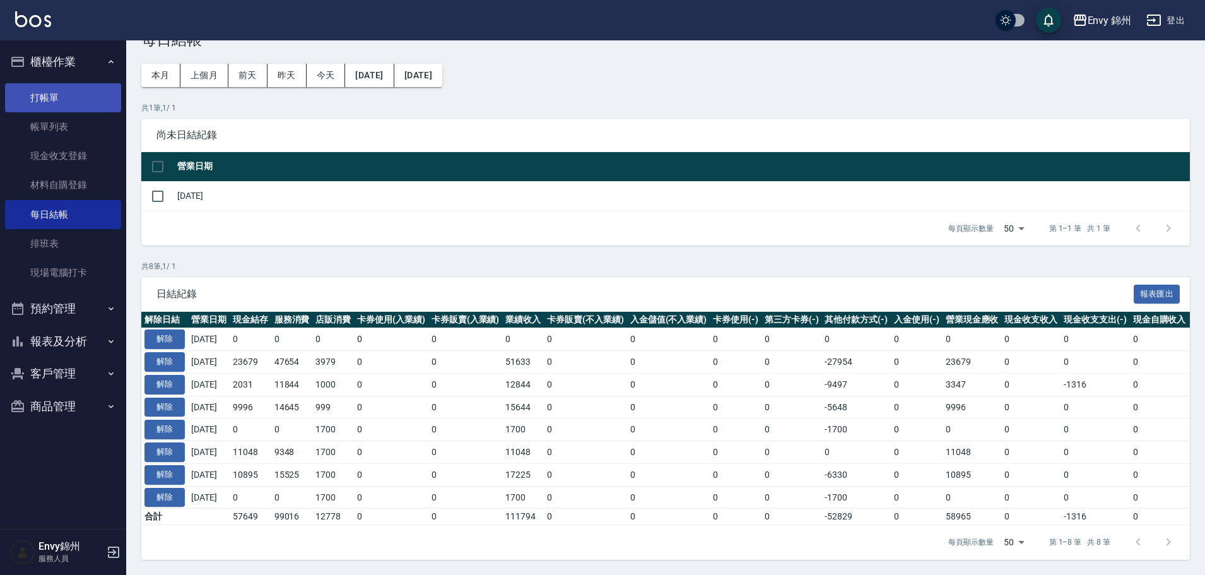
click at [56, 104] on link "打帳單" at bounding box center [63, 97] width 116 height 29
